Goal: Transaction & Acquisition: Obtain resource

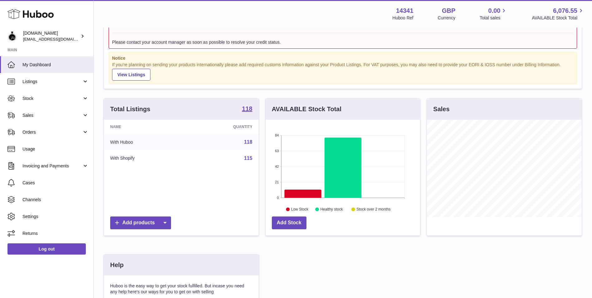
scroll to position [62, 0]
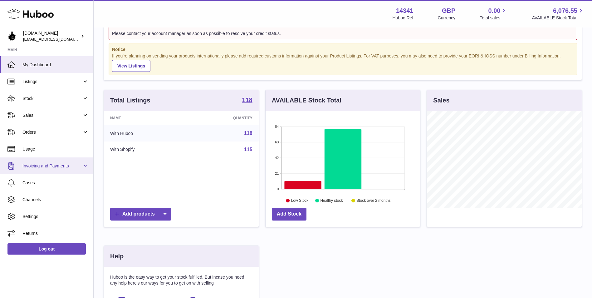
click at [51, 166] on span "Invoicing and Payments" at bounding box center [52, 166] width 60 height 6
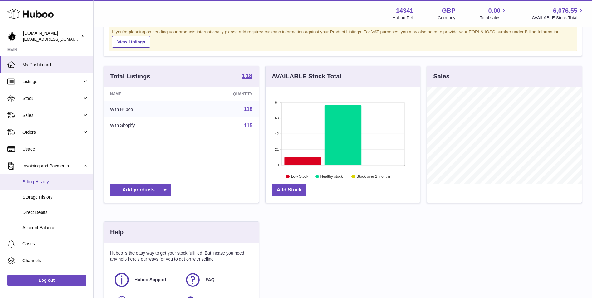
scroll to position [125, 0]
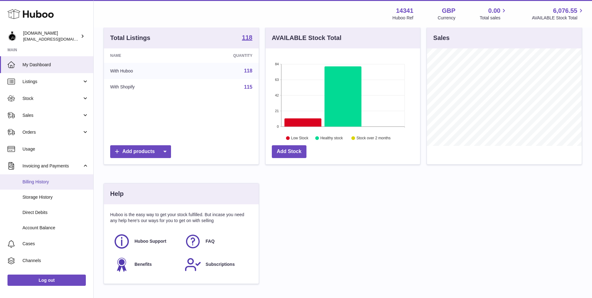
click at [45, 180] on span "Billing History" at bounding box center [55, 182] width 66 height 6
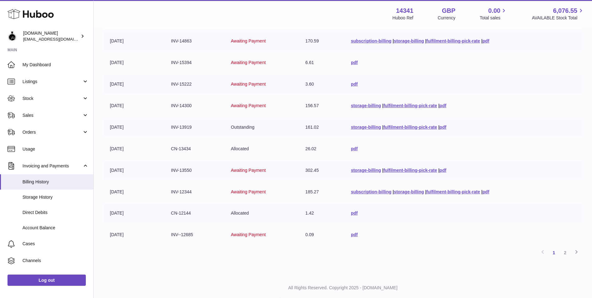
scroll to position [108, 0]
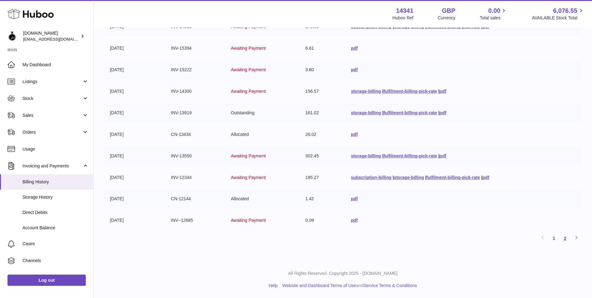
click at [562, 238] on link "2" at bounding box center [565, 237] width 11 height 11
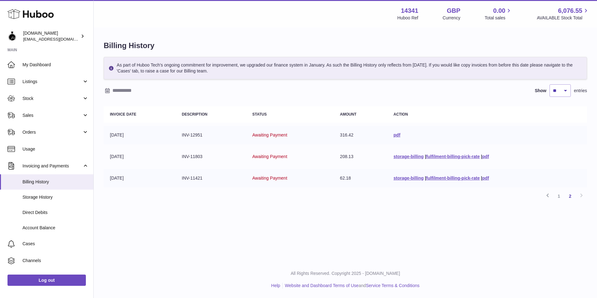
click at [406, 160] on td "storage-billing | fulfilment-billing-pick-rate | pdf" at bounding box center [487, 156] width 200 height 18
click at [384, 212] on div "Billing History As part of Huboo Tech's ongoing commitment for improvement, we …" at bounding box center [345, 123] width 503 height 191
click at [393, 134] on link "pdf" at bounding box center [396, 134] width 7 height 5
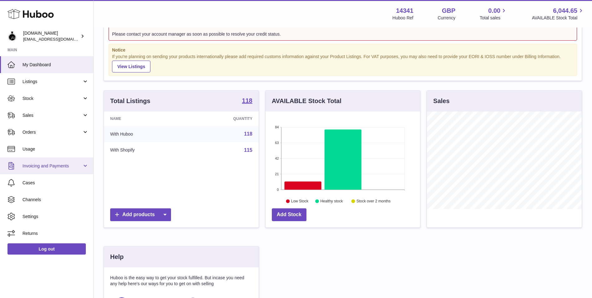
scroll to position [62, 0]
click at [52, 162] on link "Invoicing and Payments" at bounding box center [46, 165] width 93 height 17
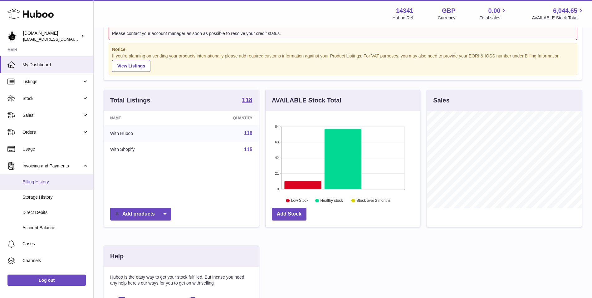
click at [46, 182] on span "Billing History" at bounding box center [55, 182] width 66 height 6
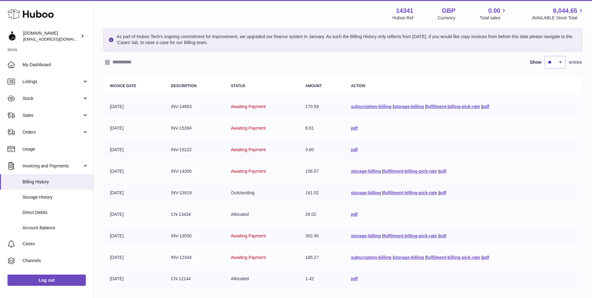
scroll to position [108, 0]
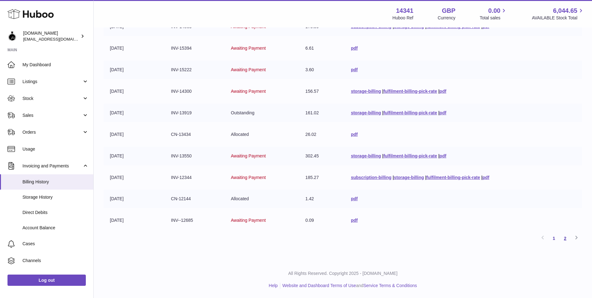
click at [566, 241] on link "2" at bounding box center [565, 237] width 11 height 11
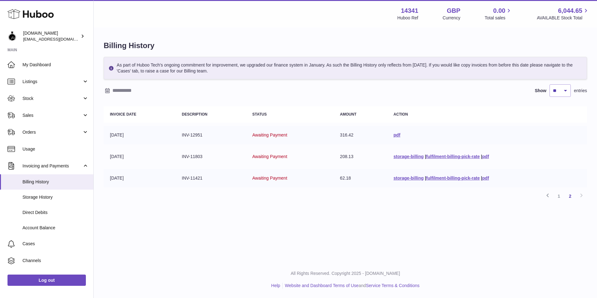
click at [334, 205] on div "Billing History As part of Huboo Tech's ongoing commitment for improvement, we …" at bounding box center [345, 123] width 503 height 191
drag, startPoint x: 419, startPoint y: 242, endPoint x: 427, endPoint y: 223, distance: 19.9
click at [419, 242] on div "Menu Huboo 14341 Huboo Ref GBP Currency 0.00 Total sales 6,044.65 AVAILABLE Sto…" at bounding box center [345, 130] width 503 height 261
click at [489, 154] on link "pdf" at bounding box center [485, 156] width 7 height 5
